Goal: Task Accomplishment & Management: Complete application form

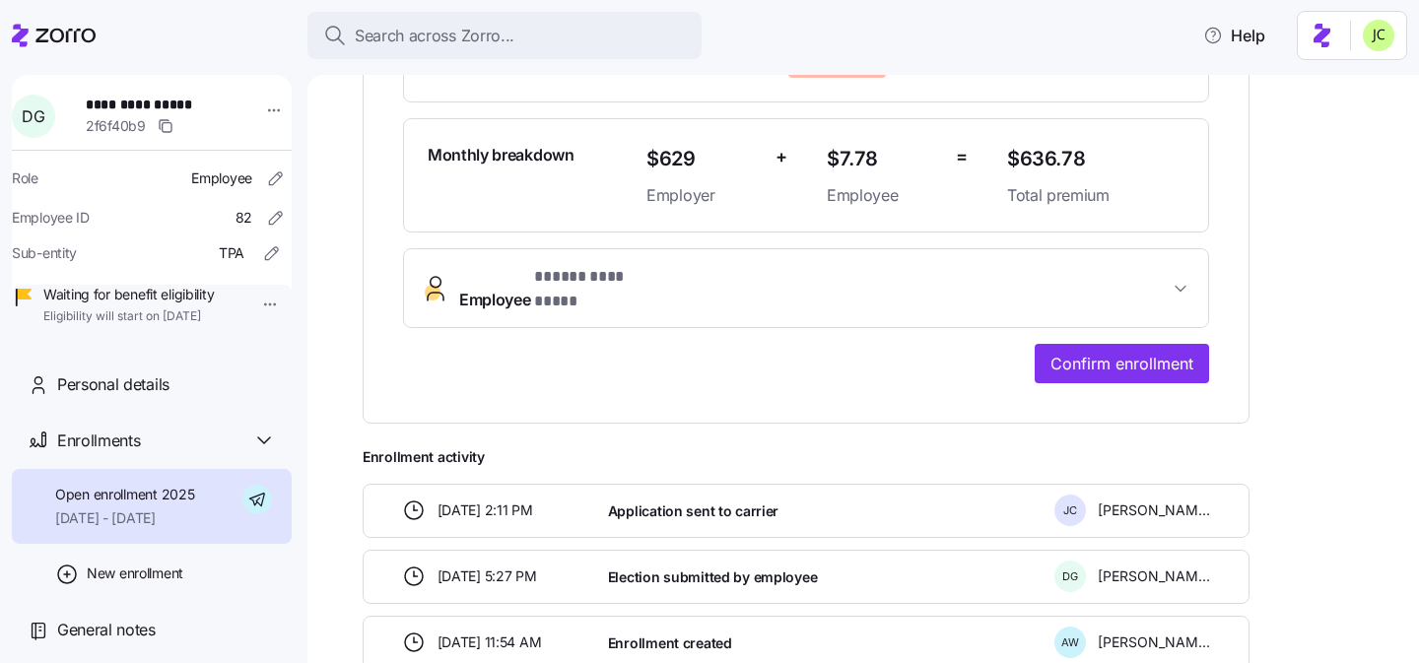
scroll to position [629, 0]
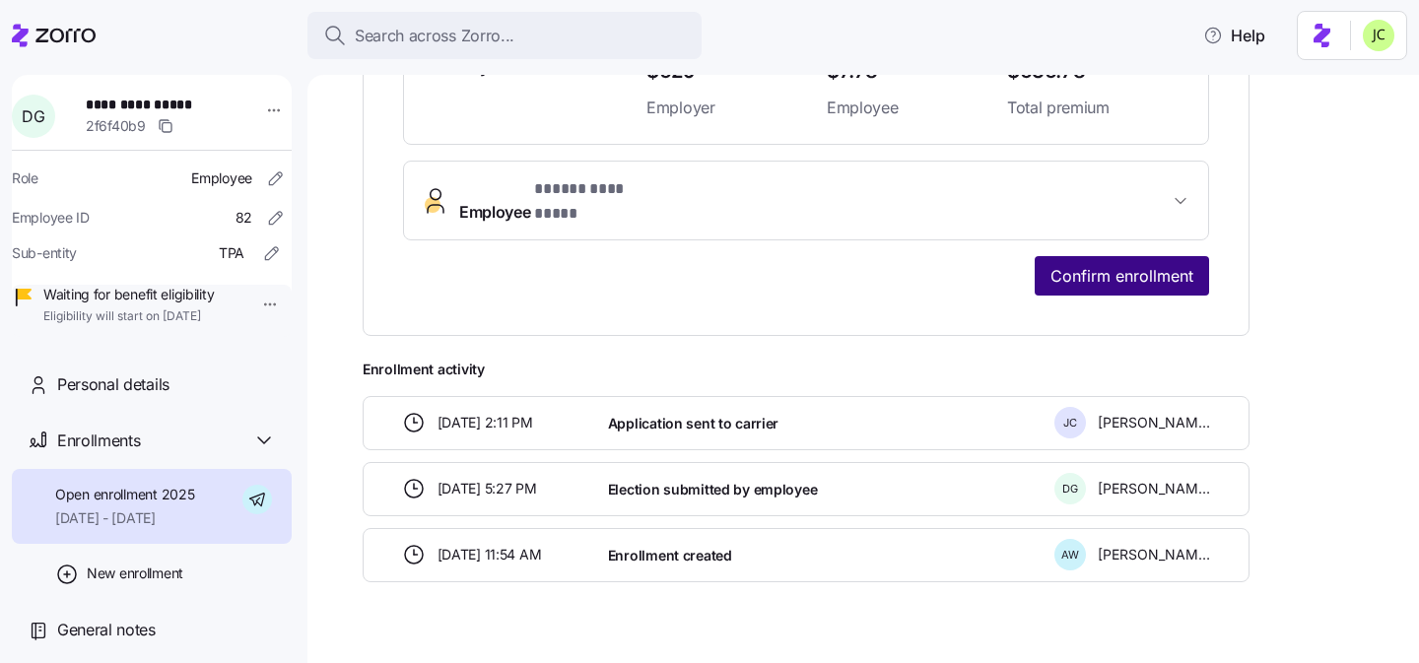
click at [1116, 264] on span "Confirm enrollment" at bounding box center [1122, 276] width 143 height 24
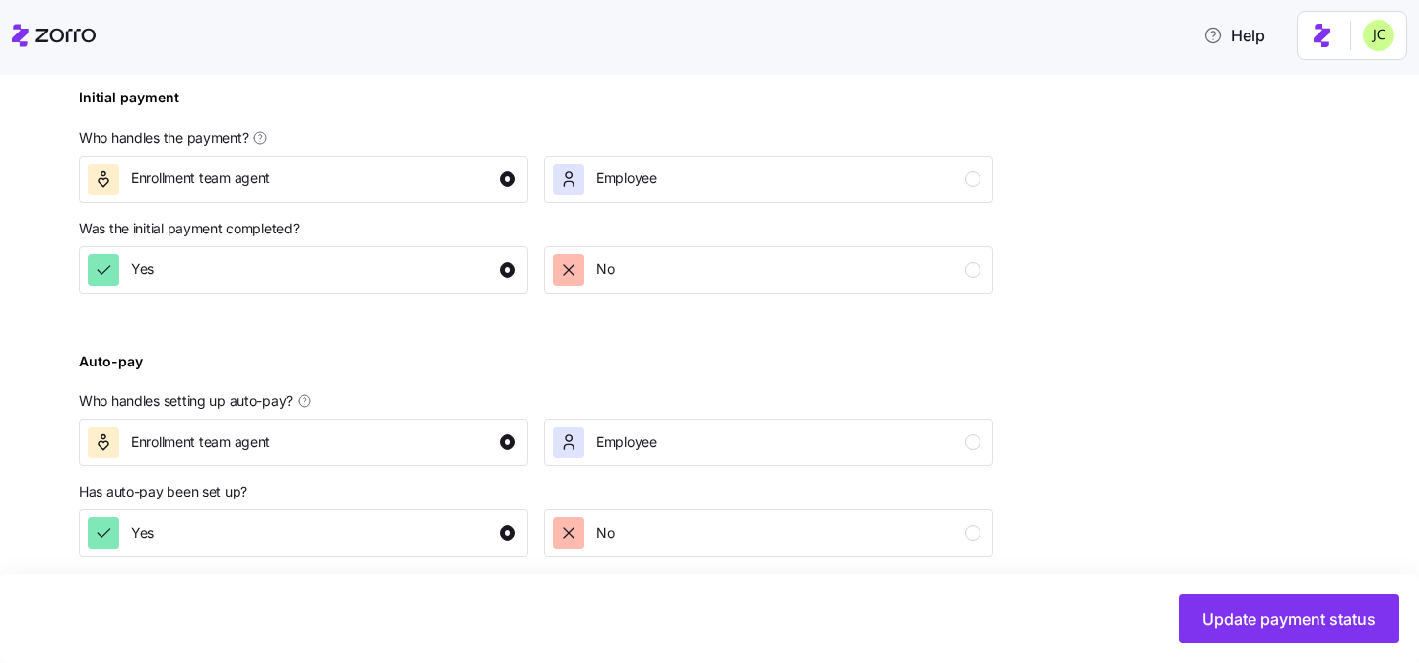
scroll to position [730, 0]
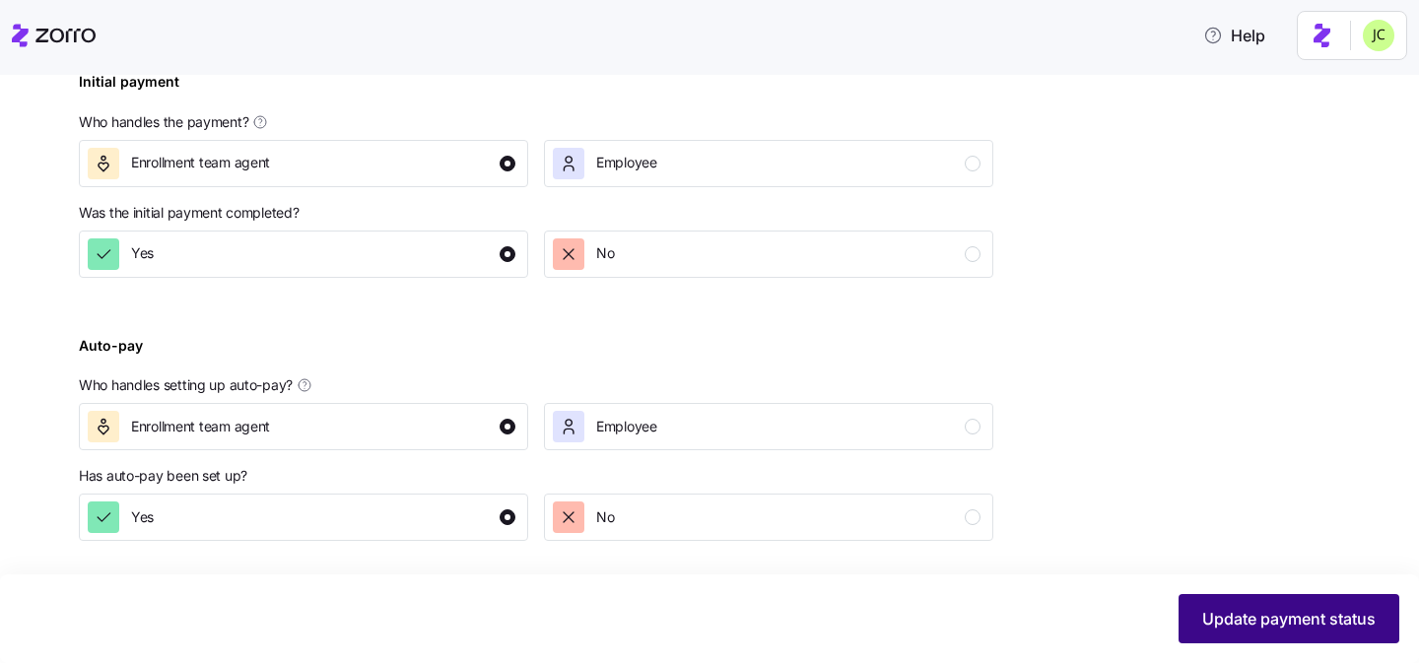
click at [1319, 616] on span "Update payment status" at bounding box center [1288, 619] width 173 height 24
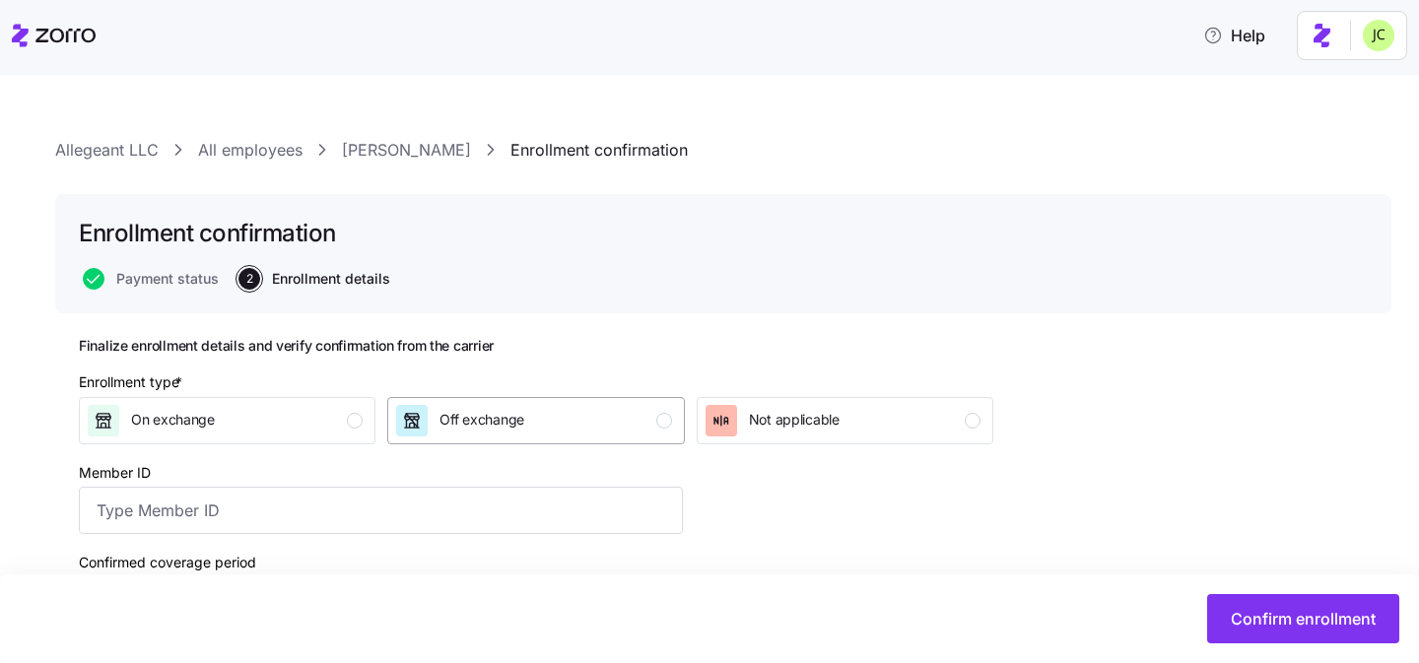
click at [594, 422] on div "Off exchange" at bounding box center [533, 421] width 275 height 32
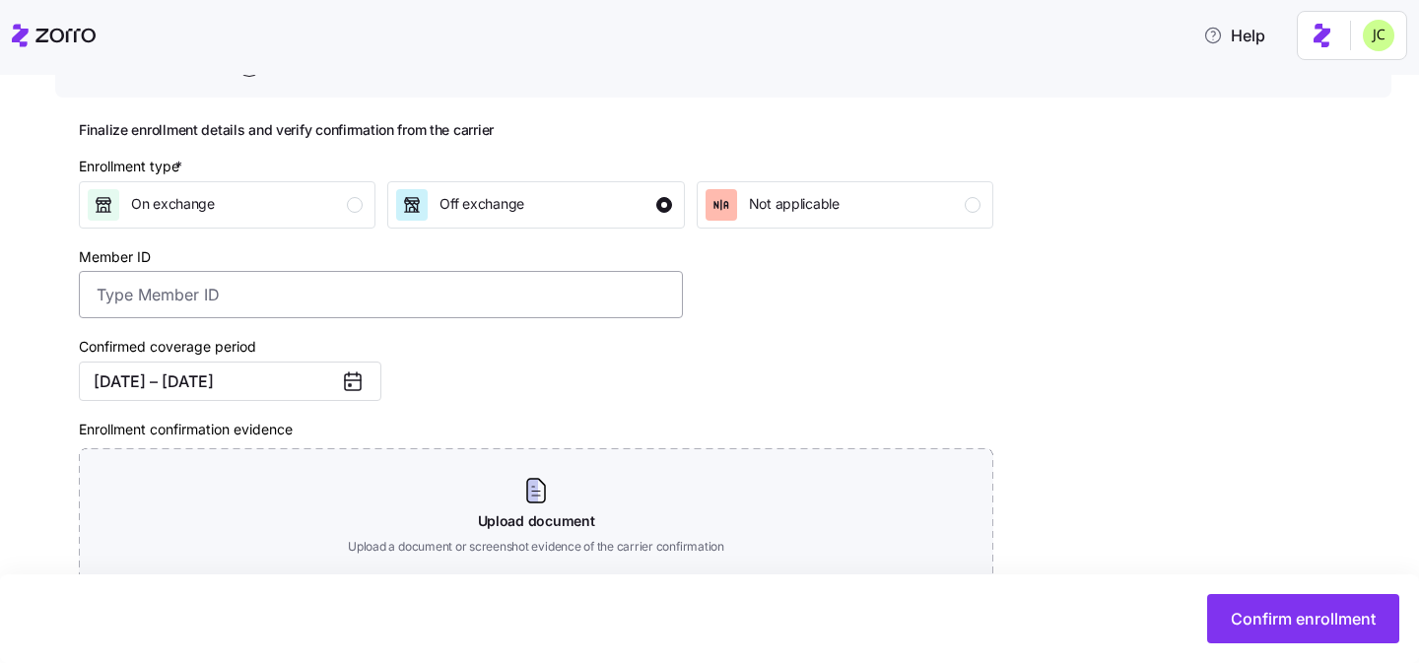
scroll to position [220, 0]
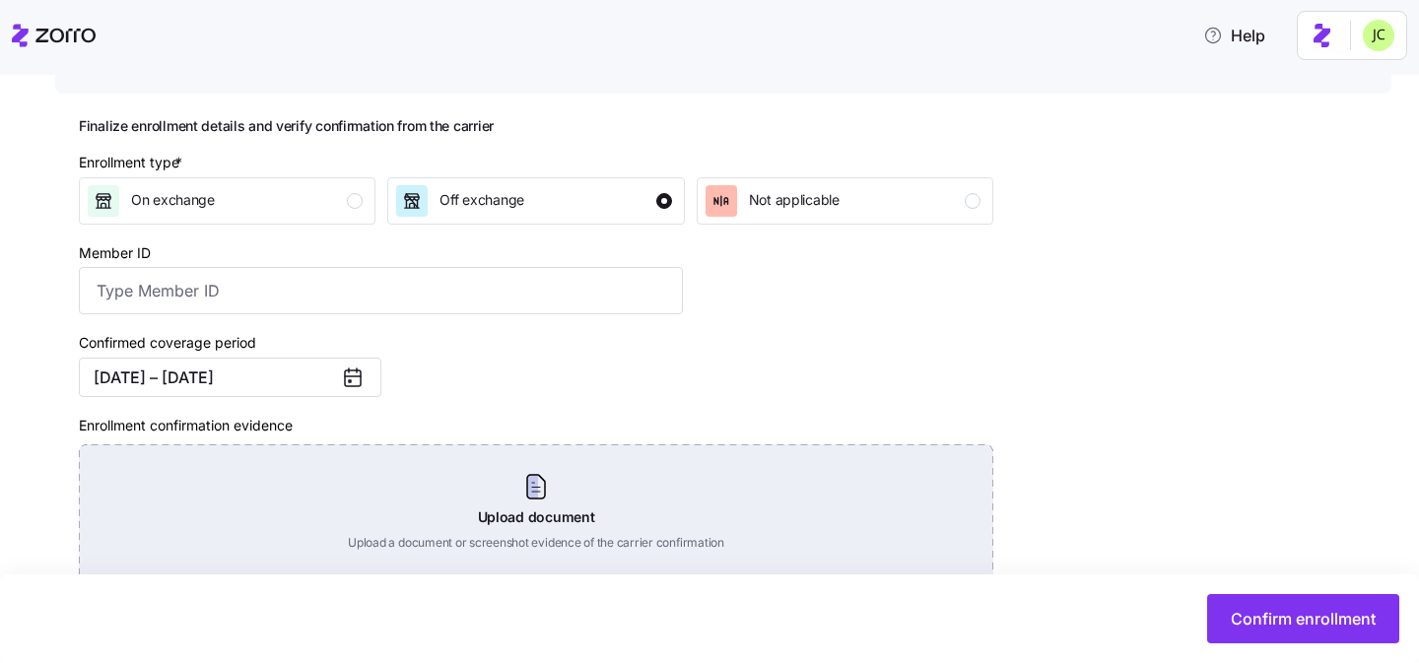
click at [472, 524] on div "Upload document Upload a document or screenshot evidence of the carrier confirm…" at bounding box center [536, 513] width 915 height 138
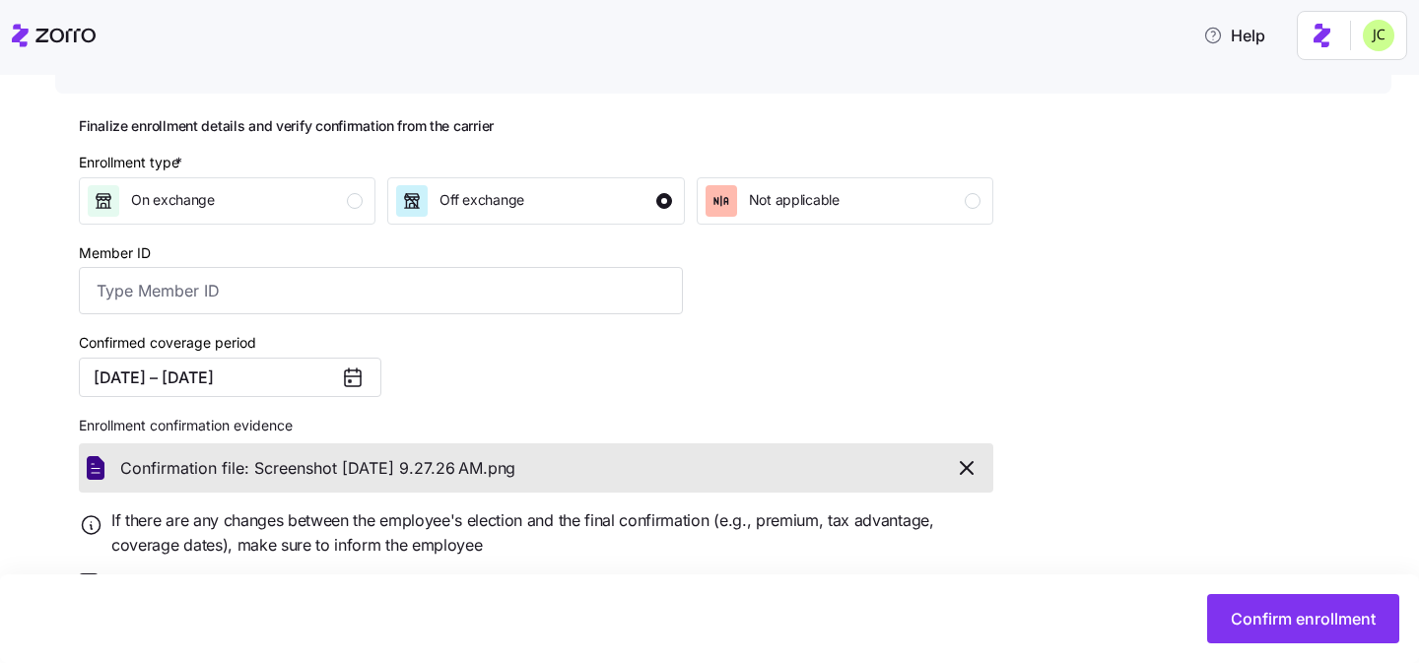
scroll to position [273, 0]
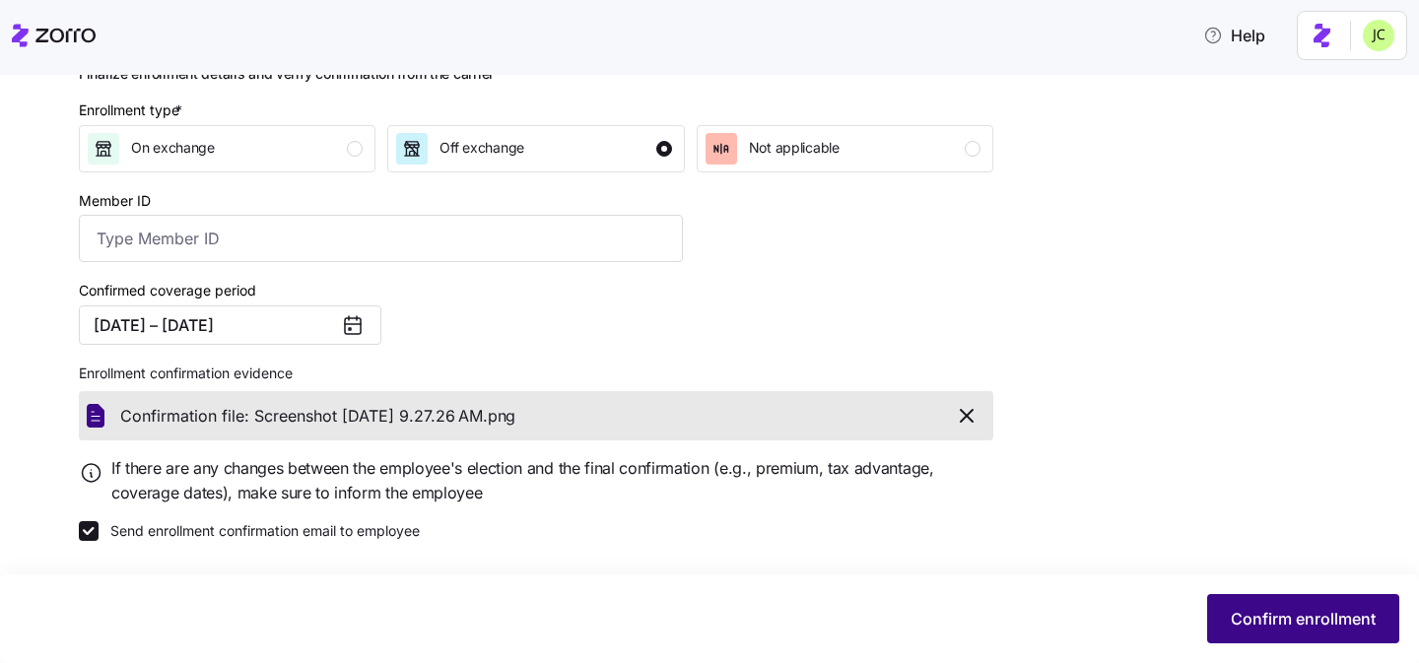
click at [1313, 611] on span "Confirm enrollment" at bounding box center [1303, 619] width 145 height 24
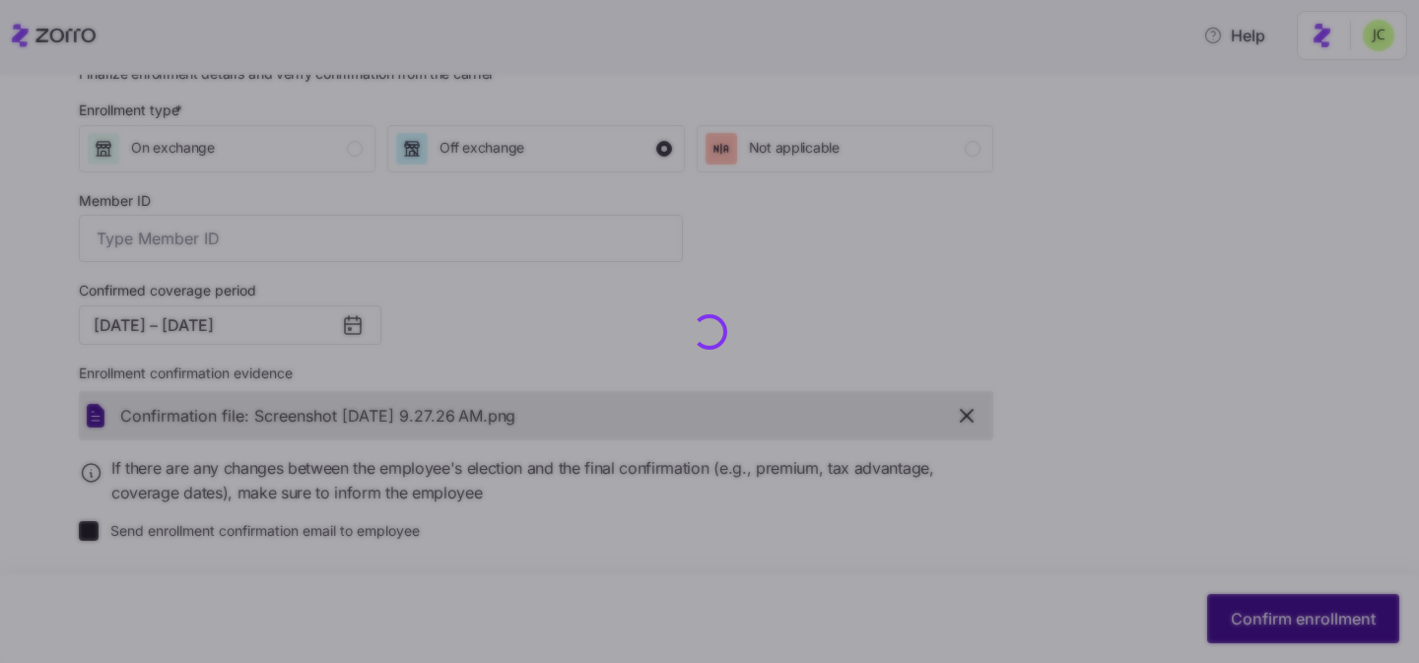
checkbox input "false"
